Goal: Task Accomplishment & Management: Manage account settings

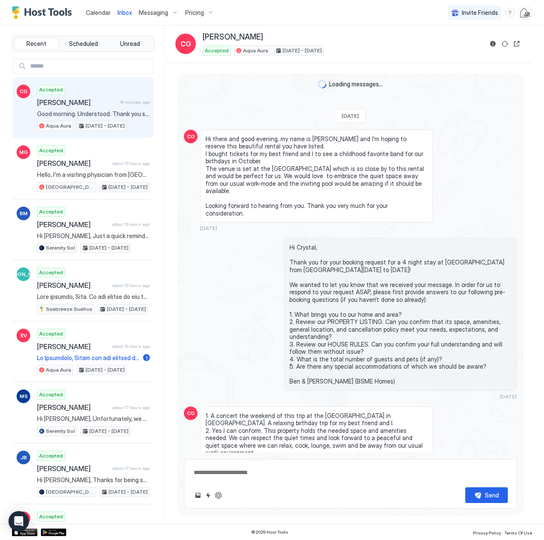
scroll to position [1488, 0]
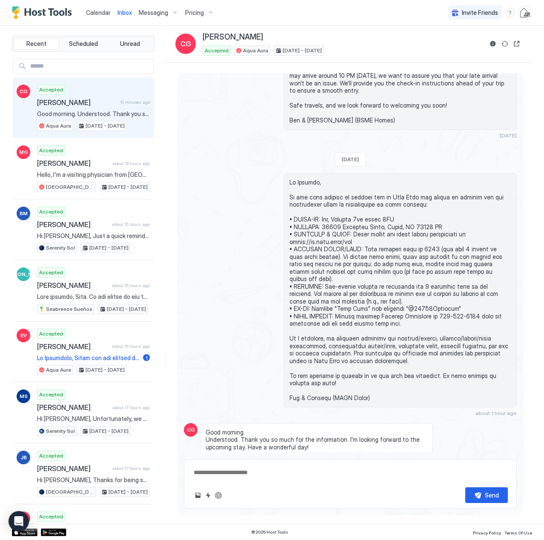
click at [94, 108] on div "Accepted [PERSON_NAME] 16 minutes ago Good morning. Understood. Thank you so mu…" at bounding box center [93, 108] width 113 height 47
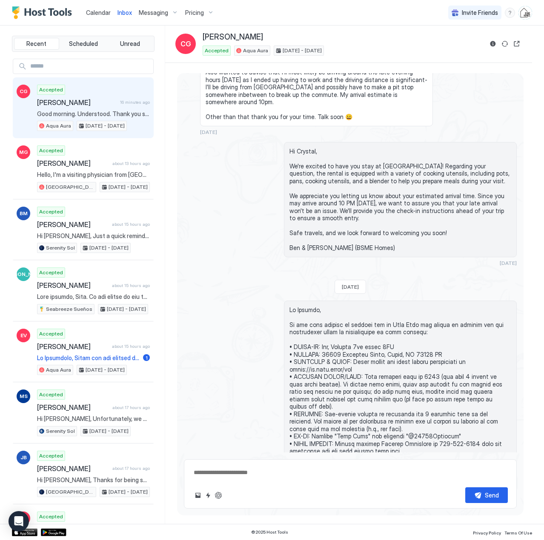
click at [100, 11] on span "Calendar" at bounding box center [98, 12] width 25 height 7
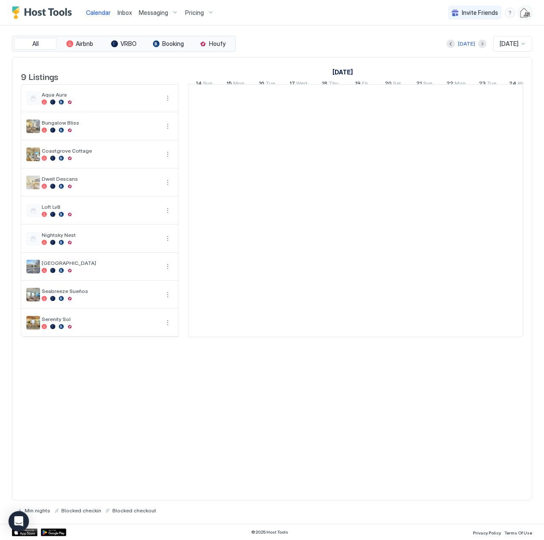
scroll to position [0, 473]
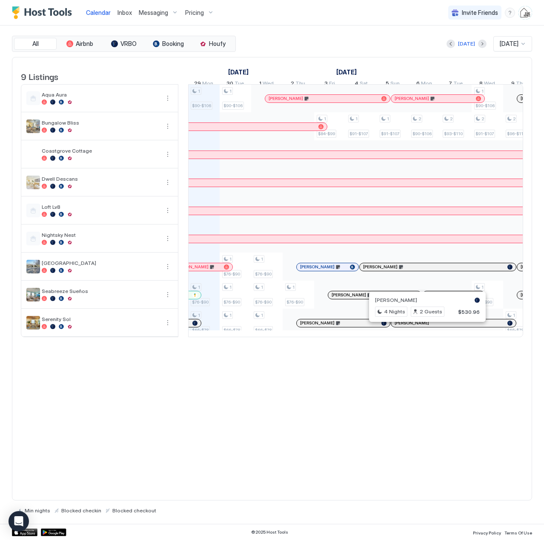
click at [424, 327] on div at bounding box center [423, 323] width 7 height 7
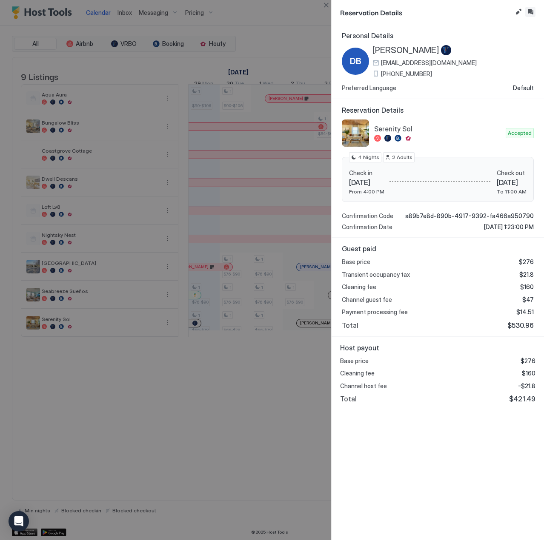
click at [530, 14] on button "Inbox" at bounding box center [530, 12] width 10 height 10
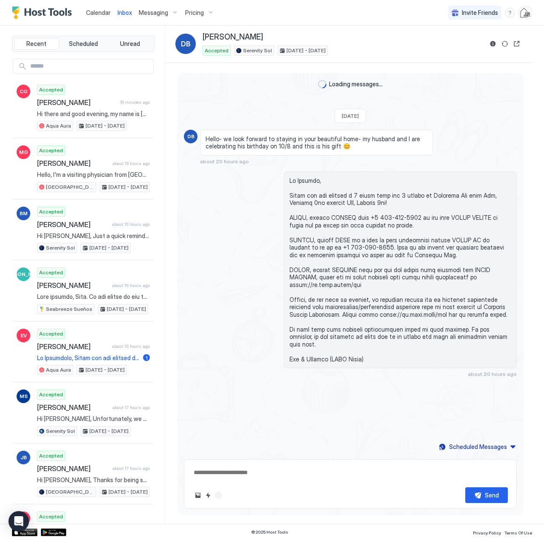
scroll to position [190, 0]
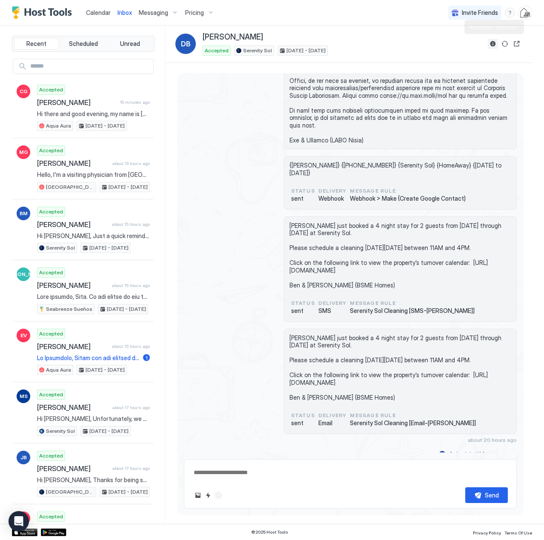
click at [491, 44] on button "Reservation information" at bounding box center [493, 44] width 10 height 10
type textarea "*"
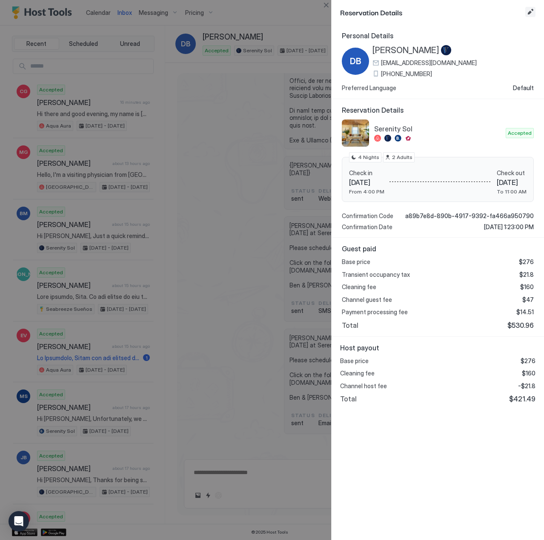
click at [530, 14] on button "Edit reservation" at bounding box center [530, 12] width 10 height 10
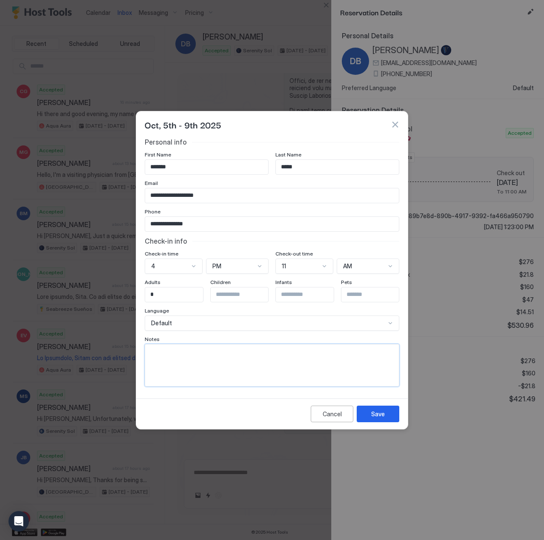
click at [249, 346] on textarea "Input Field" at bounding box center [272, 366] width 254 height 42
type textarea "**********"
click at [388, 418] on button "Save" at bounding box center [378, 414] width 43 height 17
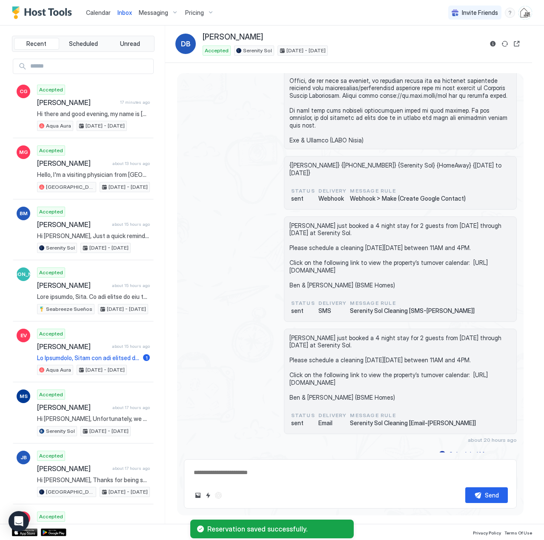
type textarea "*"
click at [98, 11] on span "Calendar" at bounding box center [98, 12] width 25 height 7
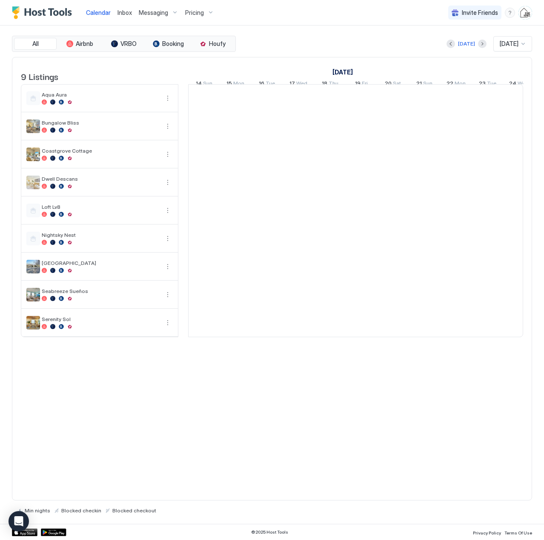
scroll to position [0, 473]
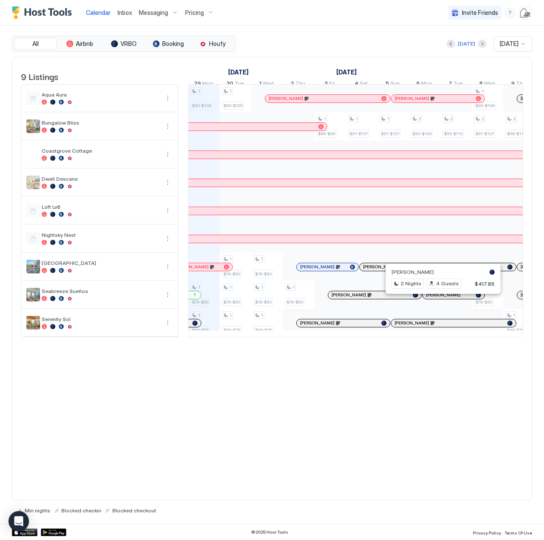
click at [440, 299] on div at bounding box center [440, 295] width 7 height 7
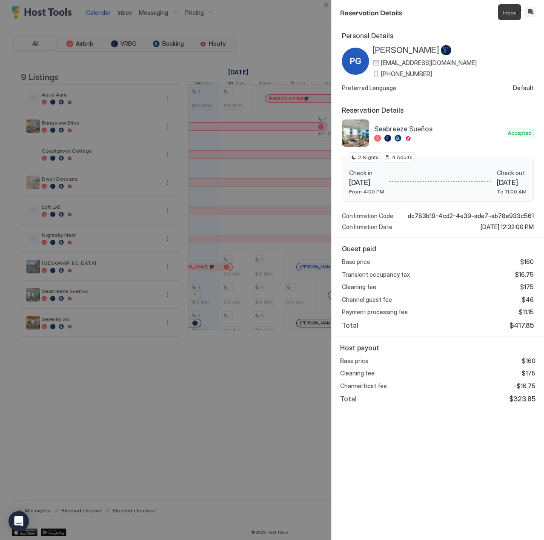
click at [530, 14] on button "Inbox" at bounding box center [530, 12] width 10 height 10
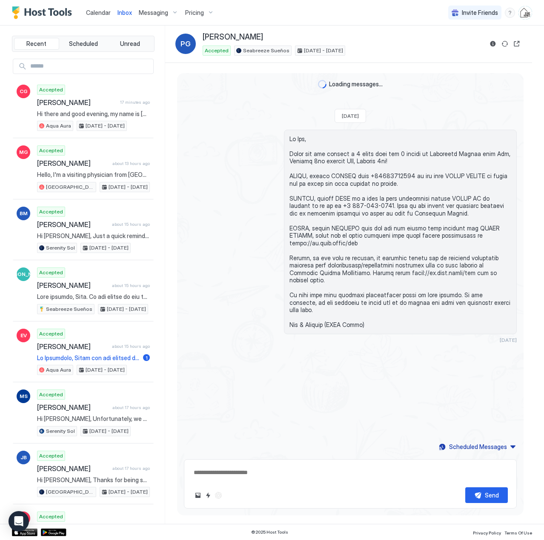
scroll to position [186, 0]
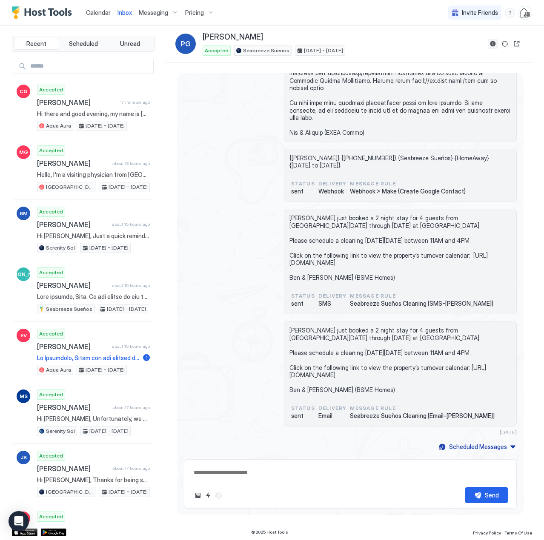
click at [490, 46] on button "Reservation information" at bounding box center [493, 44] width 10 height 10
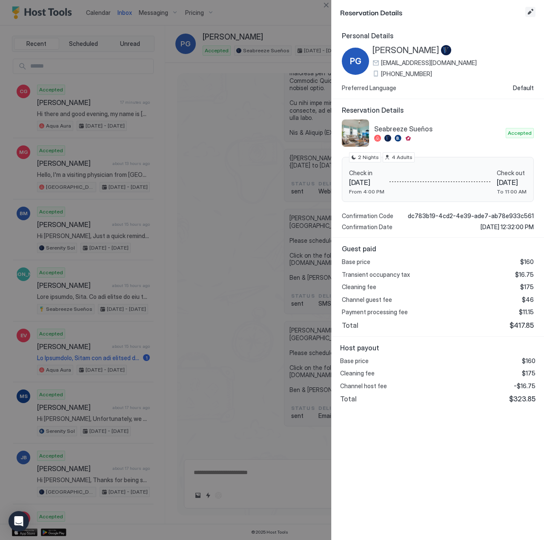
click at [527, 14] on button "Edit reservation" at bounding box center [530, 12] width 10 height 10
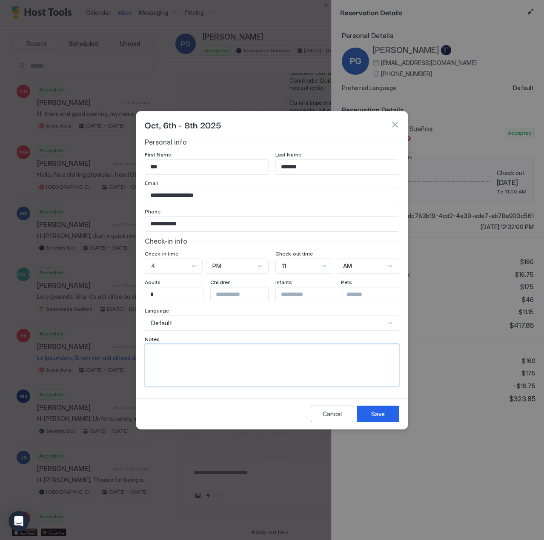
click at [208, 364] on textarea "Input Field" at bounding box center [272, 366] width 254 height 42
paste textarea "**********"
type textarea "**********"
click at [372, 416] on div "Save" at bounding box center [378, 414] width 14 height 9
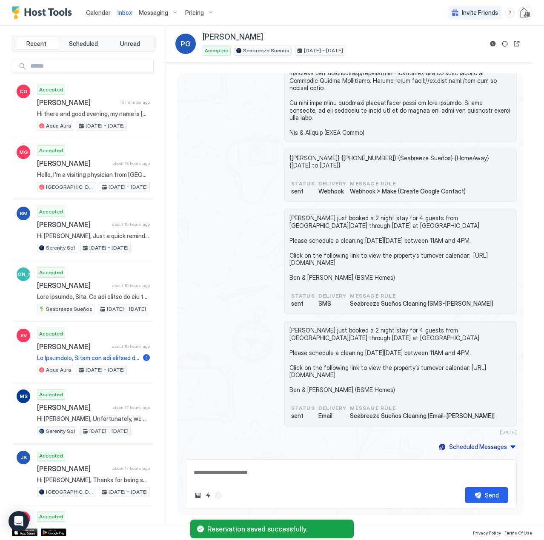
click at [92, 11] on span "Calendar" at bounding box center [98, 12] width 25 height 7
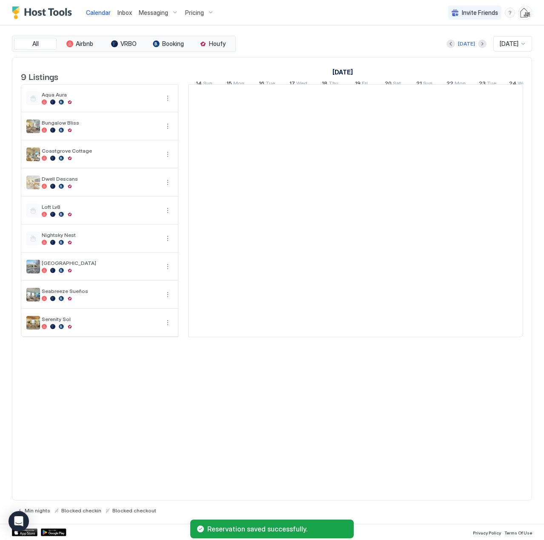
scroll to position [0, 473]
